Goal: Task Accomplishment & Management: Use online tool/utility

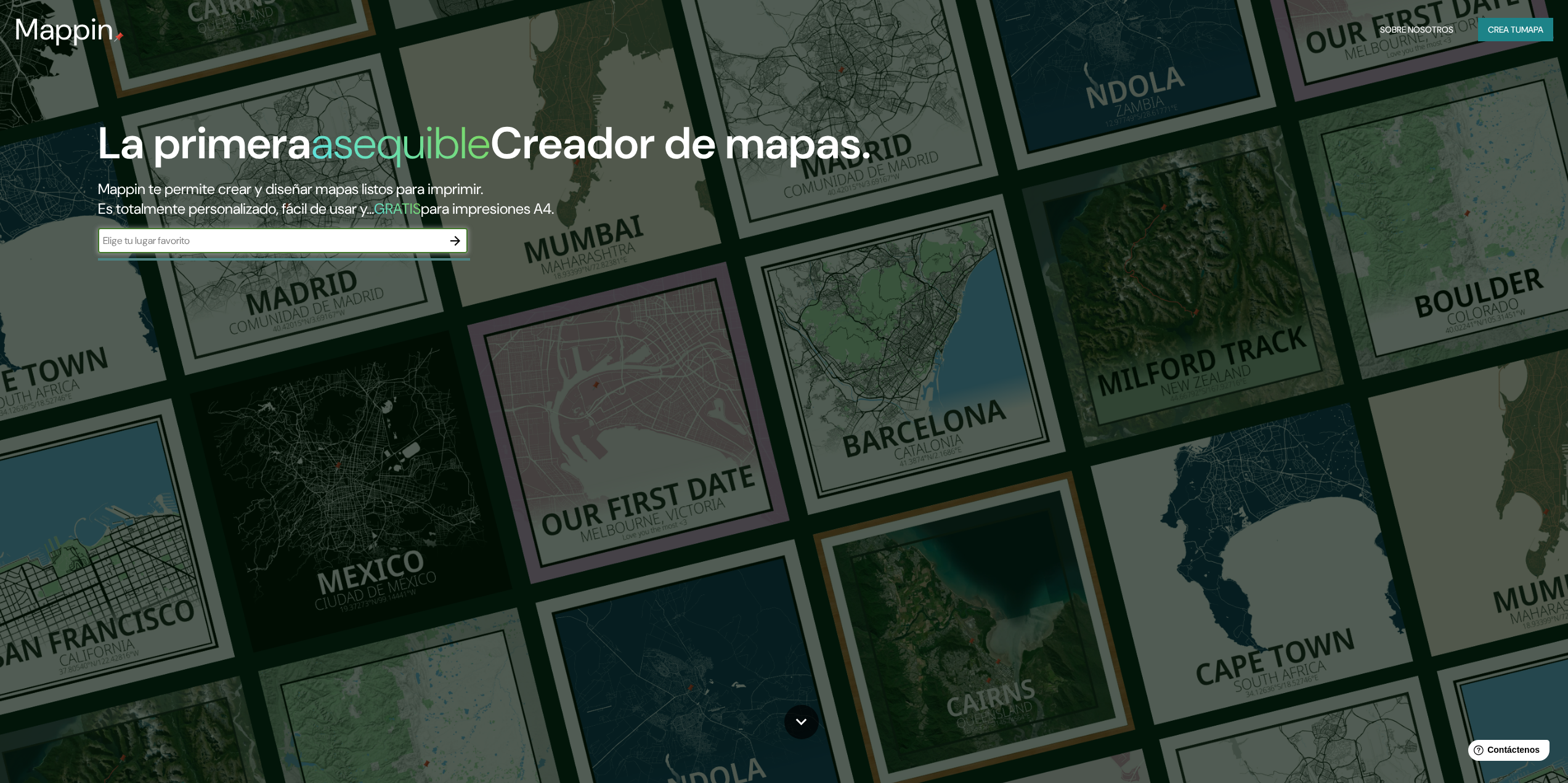
click at [315, 240] on input "text" at bounding box center [270, 240] width 345 height 14
type input "[GEOGRAPHIC_DATA]"
click at [448, 240] on icon "button" at bounding box center [455, 241] width 15 height 15
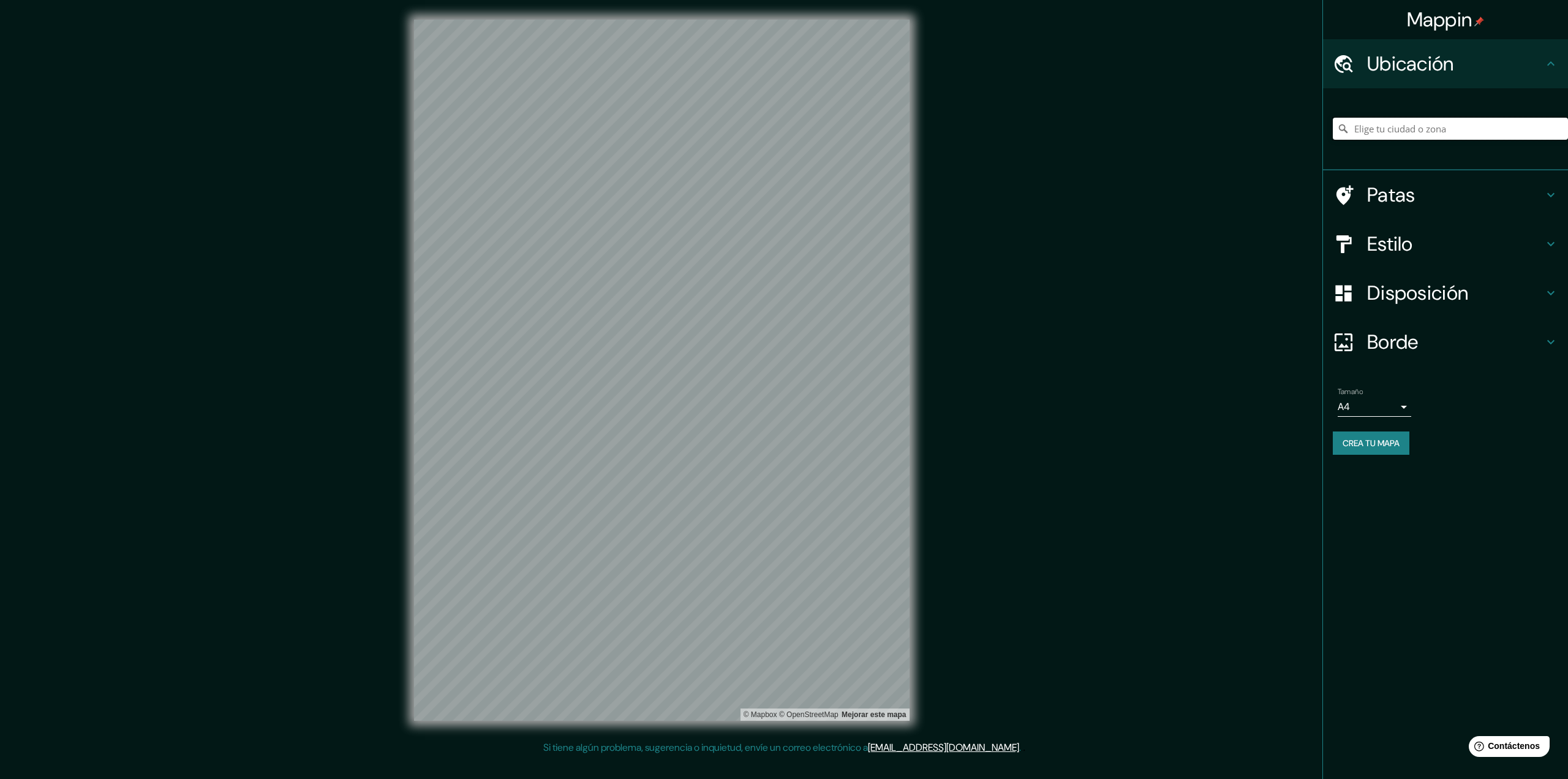
click at [1376, 135] on input "Elige tu ciudad o zona" at bounding box center [1450, 128] width 235 height 22
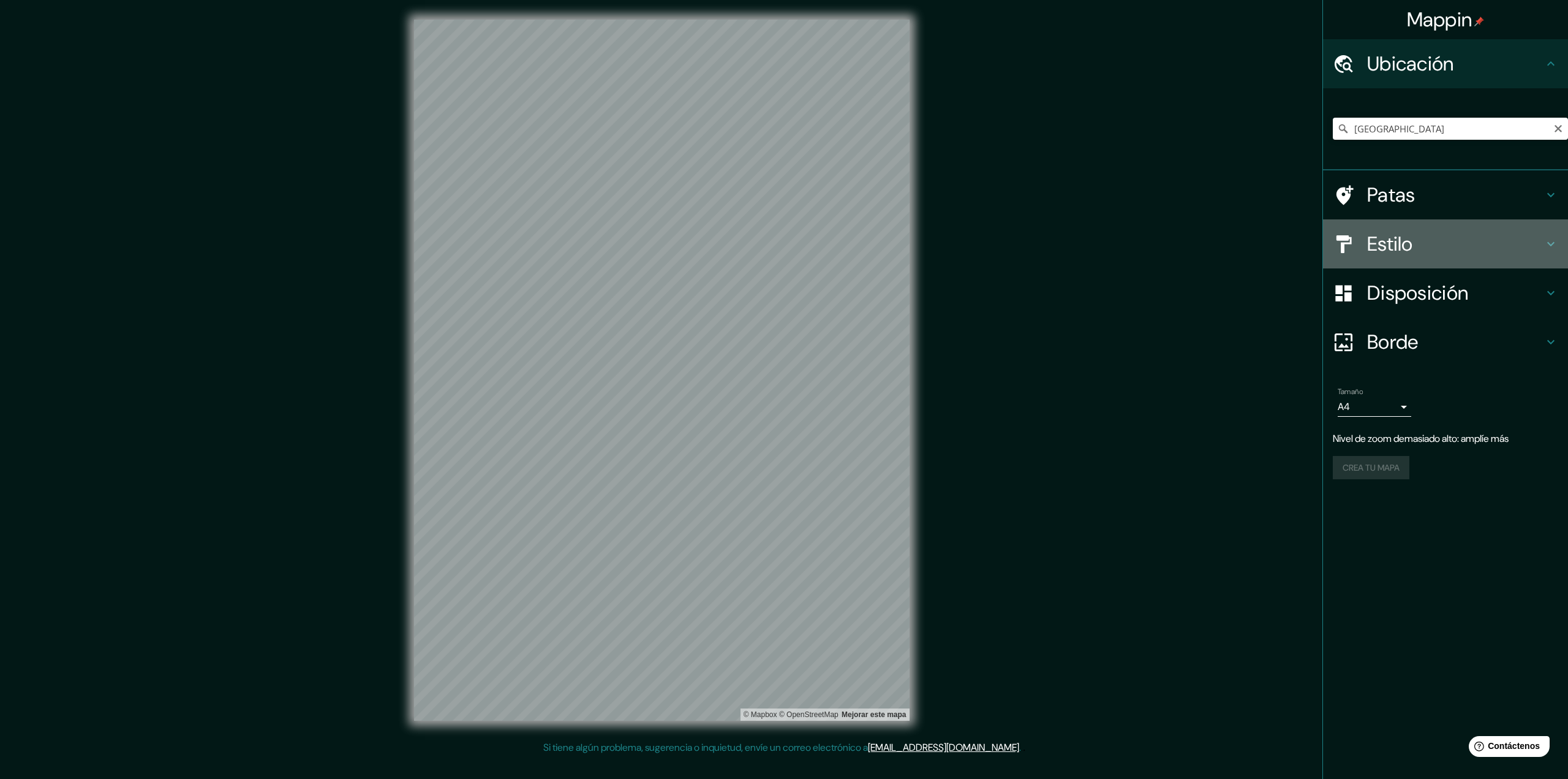
click at [1430, 245] on h4 "Estilo" at bounding box center [1455, 244] width 176 height 24
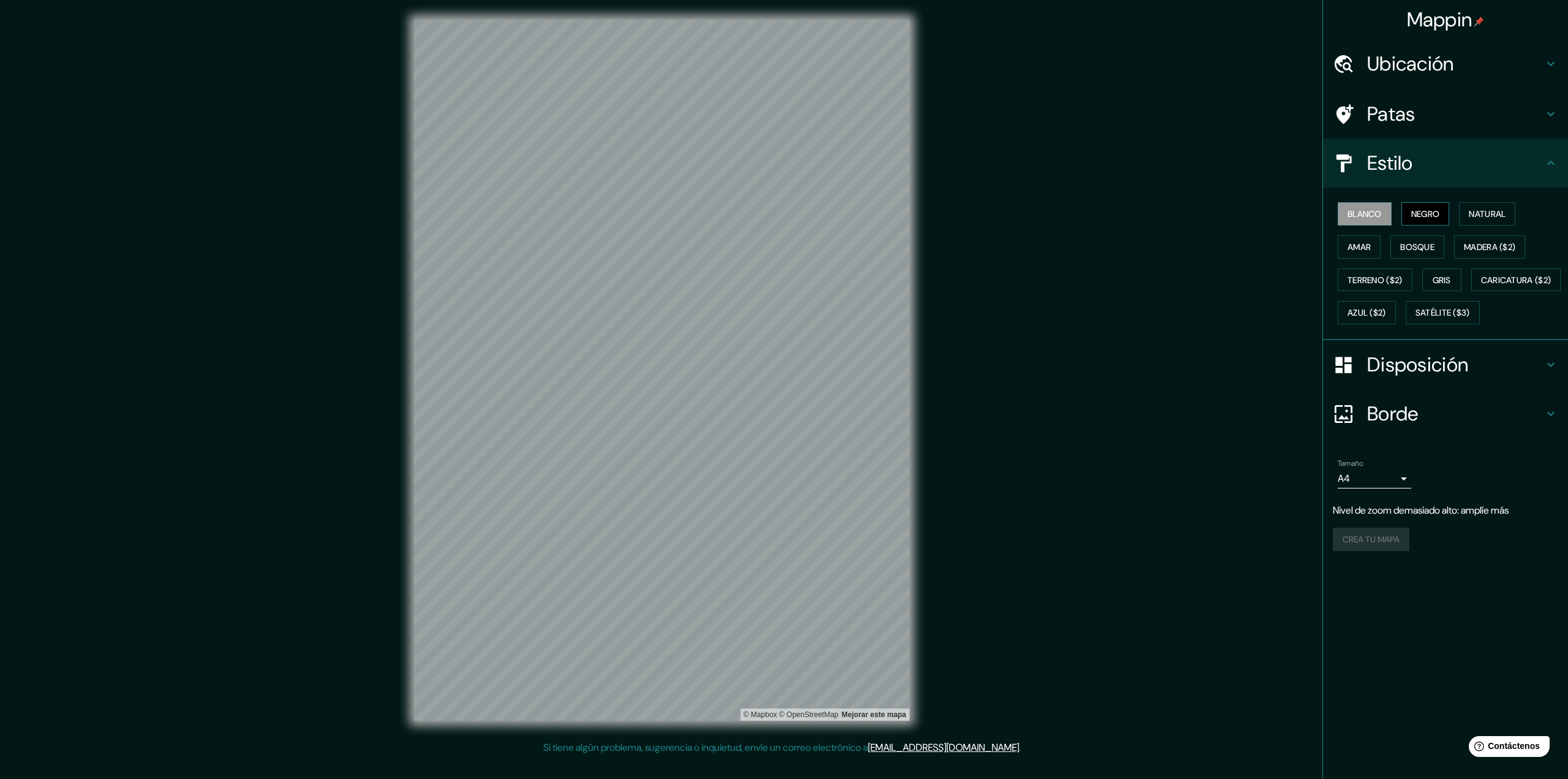
click at [1415, 207] on font "Negro" at bounding box center [1425, 214] width 29 height 16
click at [1484, 216] on font "Natural" at bounding box center [1487, 213] width 36 height 11
click at [1427, 61] on font "Ubicación" at bounding box center [1410, 64] width 87 height 26
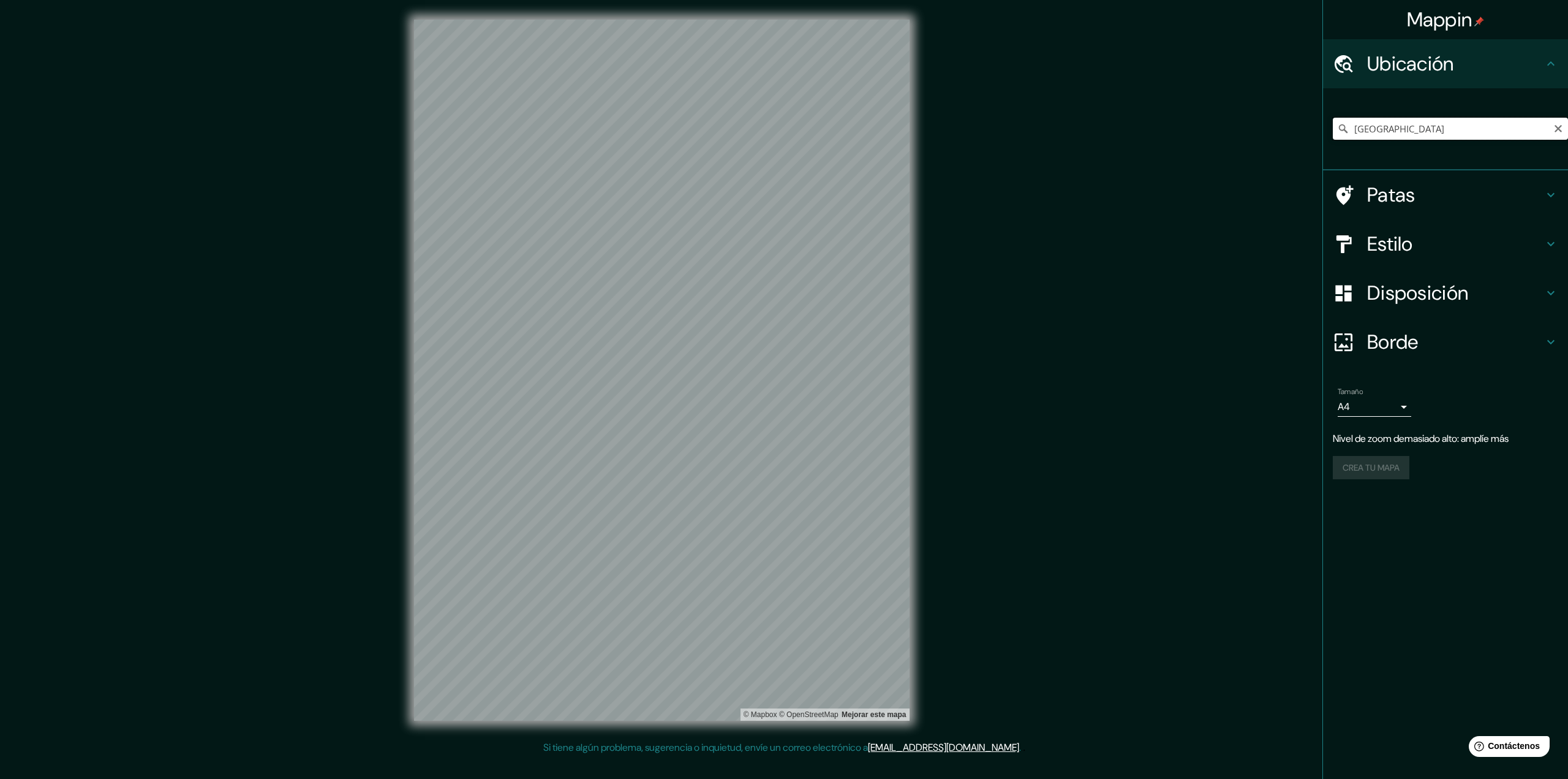
click at [1411, 124] on input "[GEOGRAPHIC_DATA]" at bounding box center [1450, 128] width 235 height 22
drag, startPoint x: 1411, startPoint y: 124, endPoint x: 1353, endPoint y: 132, distance: 58.5
click at [1353, 132] on input "[GEOGRAPHIC_DATA]" at bounding box center [1450, 128] width 235 height 22
type input "Surquillo, [GEOGRAPHIC_DATA], [GEOGRAPHIC_DATA], [GEOGRAPHIC_DATA]"
